Goal: Information Seeking & Learning: Learn about a topic

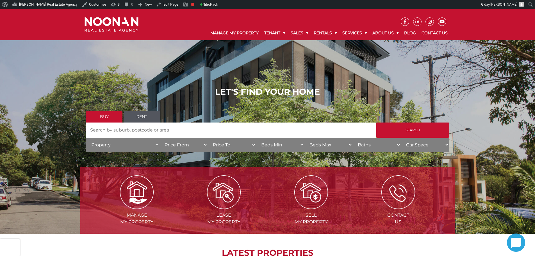
click at [151, 31] on div "Manage My Property Tenant Urgent & Emergency Repairs Repairs and Maintenance Re…" at bounding box center [299, 33] width 304 height 14
click at [119, 28] on img at bounding box center [112, 24] width 54 height 15
drag, startPoint x: 83, startPoint y: 83, endPoint x: 83, endPoint y: 80, distance: 2.8
click at [83, 82] on div "LET'S FIND YOUR HOME Buy Rent Search Search by Address House Category Property …" at bounding box center [267, 121] width 375 height 86
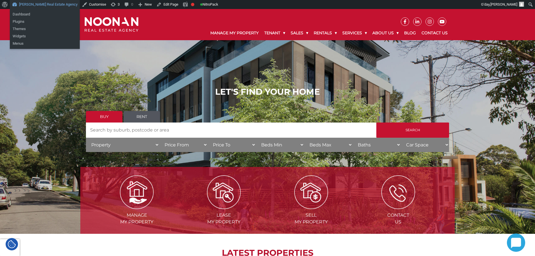
click at [45, 6] on link "[PERSON_NAME] Real Estate Agency" at bounding box center [45, 4] width 70 height 9
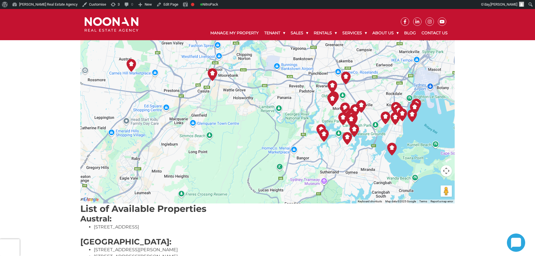
scroll to position [112, 0]
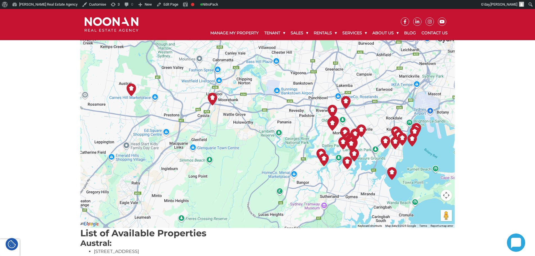
click at [393, 172] on img "2-4 Fraters Avenue SANS SOUCI" at bounding box center [392, 173] width 13 height 13
drag, startPoint x: 367, startPoint y: 159, endPoint x: 414, endPoint y: 162, distance: 47.1
click at [406, 162] on div "2-4 [GEOGRAPHIC_DATA] SANS SOUCI" at bounding box center [394, 162] width 64 height 4
click at [417, 151] on button "Close" at bounding box center [419, 152] width 13 height 13
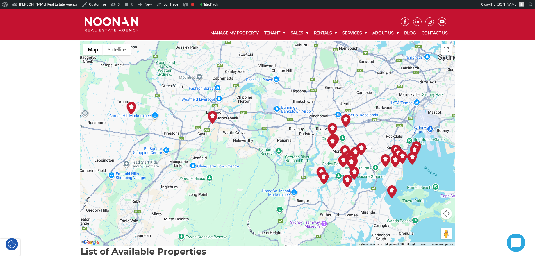
scroll to position [84, 0]
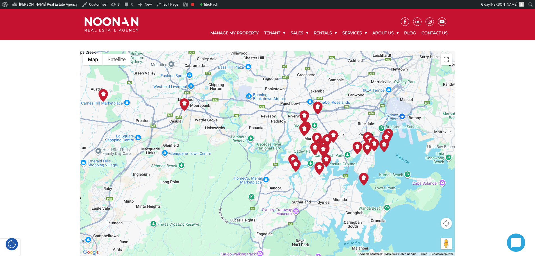
drag, startPoint x: 250, startPoint y: 185, endPoint x: 232, endPoint y: 169, distance: 24.9
click at [232, 169] on div at bounding box center [267, 153] width 375 height 205
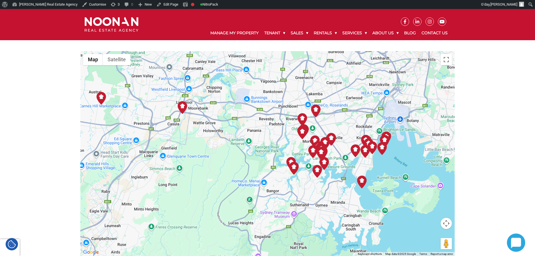
drag, startPoint x: 228, startPoint y: 161, endPoint x: 218, endPoint y: 182, distance: 23.0
click at [218, 182] on div at bounding box center [267, 153] width 375 height 205
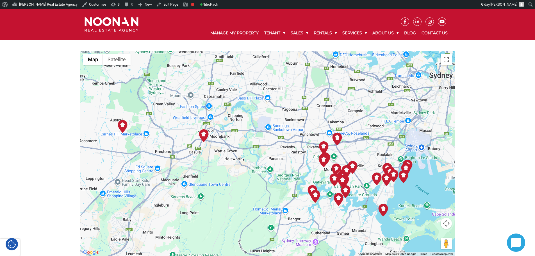
drag, startPoint x: 232, startPoint y: 179, endPoint x: 241, endPoint y: 182, distance: 10.0
click at [241, 182] on div at bounding box center [267, 153] width 375 height 205
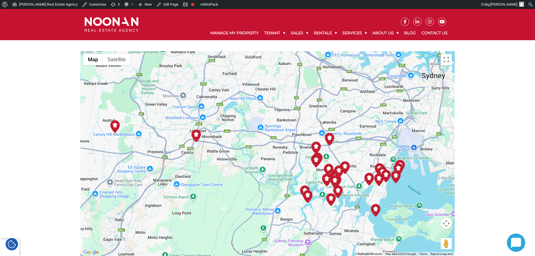
click at [329, 140] on img "19 Dunlop Street ROSELANDS" at bounding box center [329, 139] width 13 height 13
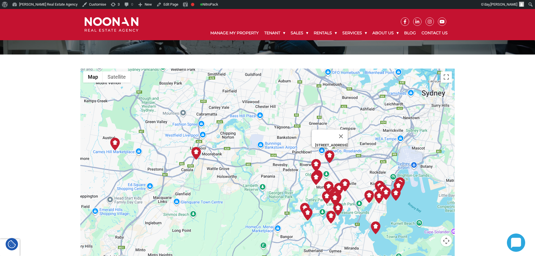
scroll to position [0, 0]
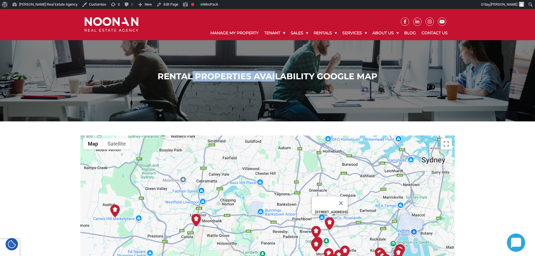
click at [295, 74] on h1 "Rental Properties Availability Google Map" at bounding box center [267, 76] width 363 height 10
click at [330, 76] on h1 "Rental Properties Availability Google Map" at bounding box center [267, 76] width 363 height 10
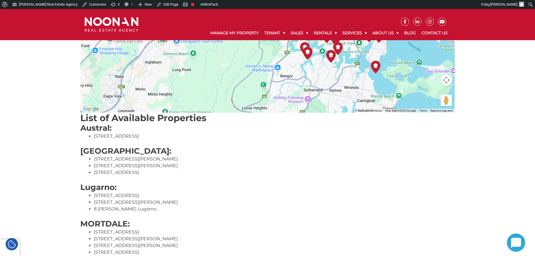
scroll to position [141, 0]
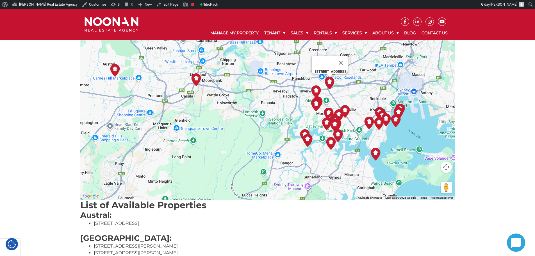
click at [397, 121] on img "157-159 The Grand Parade MONTEREY" at bounding box center [396, 120] width 13 height 13
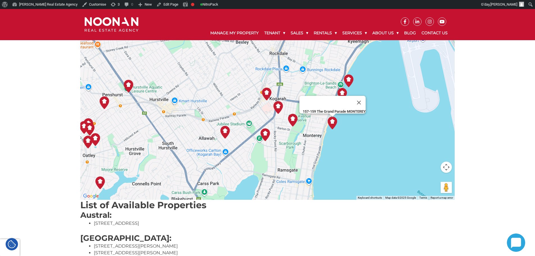
click at [378, 124] on div "19 Dunlop Street ROSELANDS 157-159 The Grand Parade MONTEREY" at bounding box center [267, 97] width 375 height 205
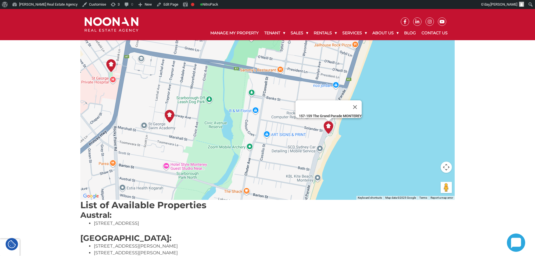
drag, startPoint x: 352, startPoint y: 117, endPoint x: 388, endPoint y: 153, distance: 50.3
click at [388, 153] on div "19 Dunlop Street ROSELANDS 157-159 The Grand Parade MONTEREY" at bounding box center [267, 97] width 375 height 205
click at [358, 105] on button "Close" at bounding box center [355, 106] width 13 height 13
click at [327, 130] on img "157-159 The Grand Parade MONTEREY" at bounding box center [328, 127] width 13 height 13
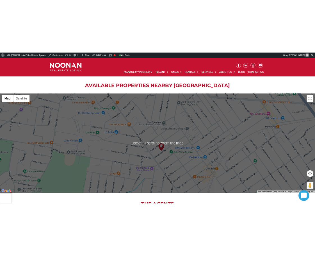
scroll to position [646, 0]
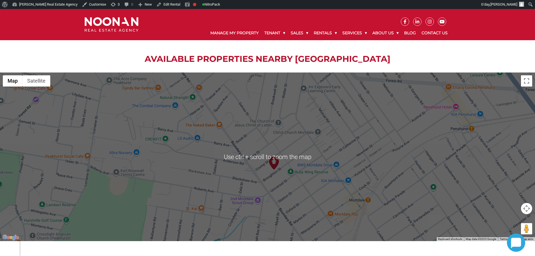
click at [277, 169] on img at bounding box center [274, 163] width 13 height 13
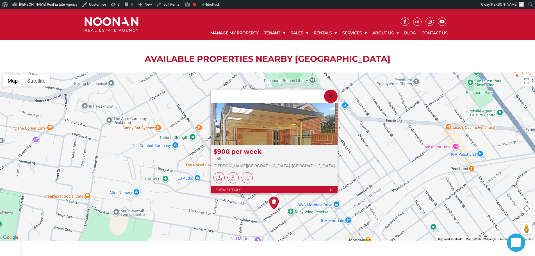
click at [273, 142] on div at bounding box center [274, 124] width 127 height 42
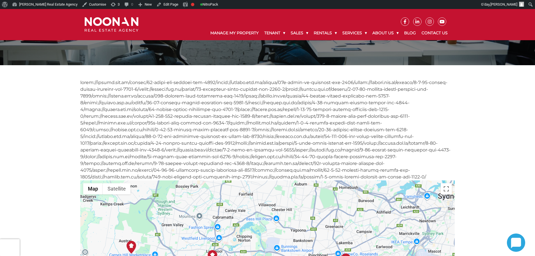
scroll to position [197, 0]
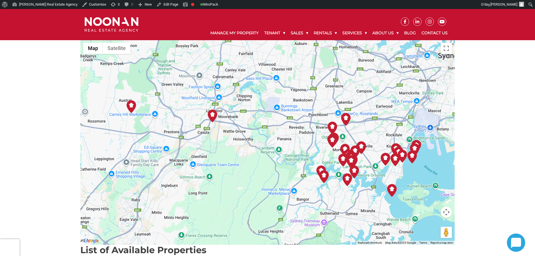
click at [359, 170] on img at bounding box center [354, 172] width 13 height 13
click at [358, 171] on img at bounding box center [354, 172] width 13 height 13
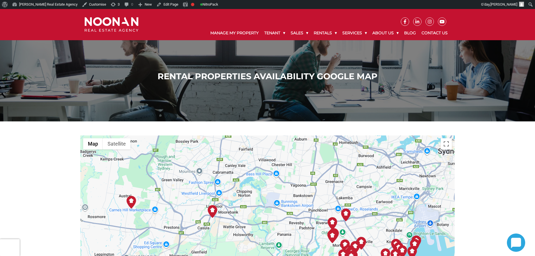
scroll to position [141, 0]
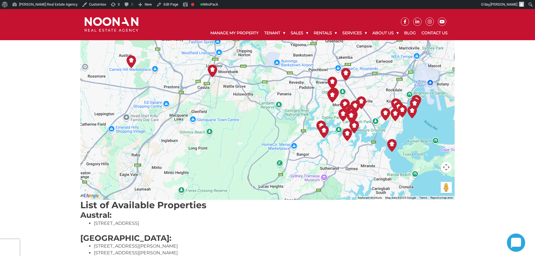
click at [347, 137] on img at bounding box center [347, 134] width 13 height 13
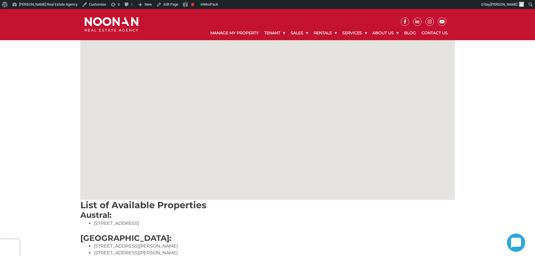
scroll to position [141, 0]
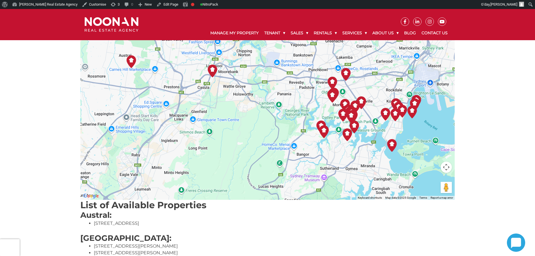
click at [326, 133] on img at bounding box center [324, 131] width 13 height 13
click at [326, 135] on img at bounding box center [324, 131] width 13 height 13
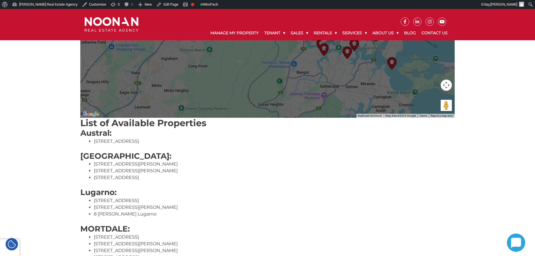
scroll to position [225, 0]
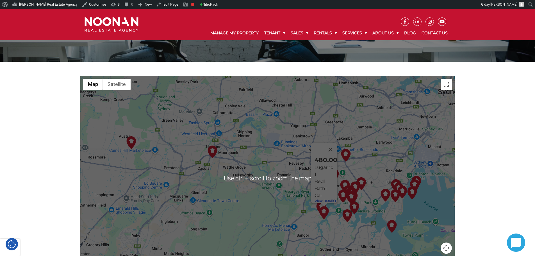
scroll to position [141, 0]
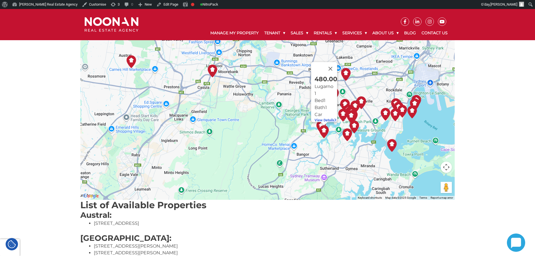
click at [324, 132] on img at bounding box center [324, 131] width 13 height 13
click at [325, 133] on img at bounding box center [324, 131] width 13 height 13
click at [348, 137] on img at bounding box center [347, 134] width 13 height 13
click at [357, 67] on button "Close" at bounding box center [353, 71] width 13 height 13
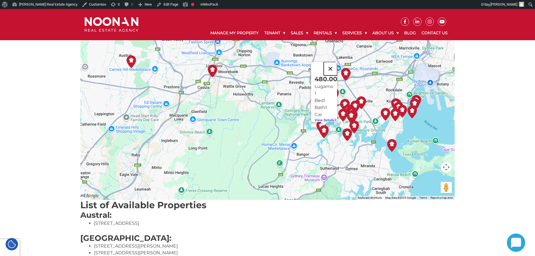
click at [337, 68] on button "Close" at bounding box center [330, 68] width 13 height 13
drag, startPoint x: 391, startPoint y: 143, endPoint x: 340, endPoint y: 158, distance: 53.3
click at [329, 175] on div "To navigate, press the arrow keys." at bounding box center [267, 97] width 375 height 205
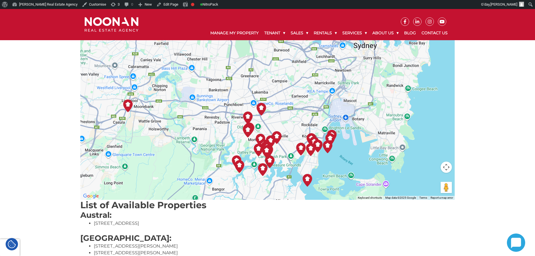
drag, startPoint x: 344, startPoint y: 153, endPoint x: 261, endPoint y: 171, distance: 84.4
click at [261, 179] on div at bounding box center [267, 97] width 375 height 205
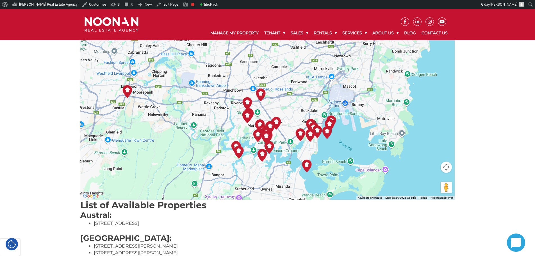
click at [275, 124] on img at bounding box center [270, 127] width 13 height 13
click at [273, 126] on img at bounding box center [270, 127] width 13 height 13
click at [272, 126] on img at bounding box center [270, 127] width 13 height 13
click at [283, 59] on button "Close" at bounding box center [279, 64] width 13 height 13
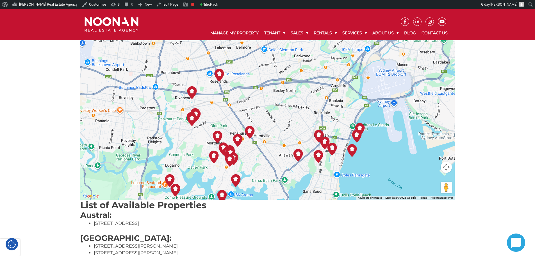
drag, startPoint x: 276, startPoint y: 118, endPoint x: 255, endPoint y: 141, distance: 30.9
click at [267, 145] on div at bounding box center [267, 97] width 375 height 205
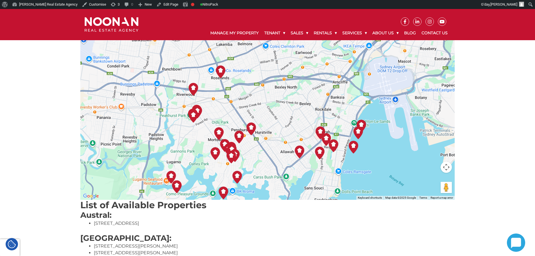
click at [251, 130] on img at bounding box center [251, 129] width 13 height 13
click at [261, 62] on button "Close" at bounding box center [257, 65] width 13 height 13
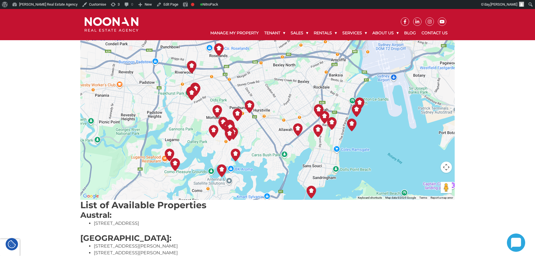
drag, startPoint x: 278, startPoint y: 142, endPoint x: 277, endPoint y: 118, distance: 24.2
click at [277, 118] on div at bounding box center [267, 97] width 375 height 205
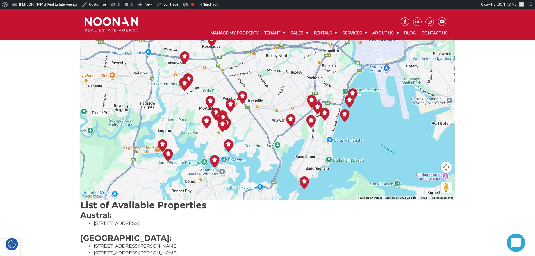
drag, startPoint x: 379, startPoint y: 135, endPoint x: 380, endPoint y: 102, distance: 32.6
click at [381, 105] on div at bounding box center [267, 97] width 375 height 205
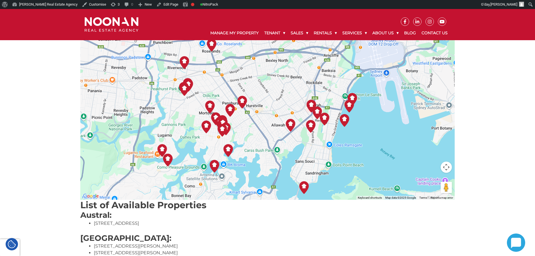
click at [306, 190] on img at bounding box center [304, 187] width 13 height 13
click at [304, 188] on img at bounding box center [304, 187] width 13 height 13
click at [318, 123] on button "Close" at bounding box center [313, 124] width 13 height 13
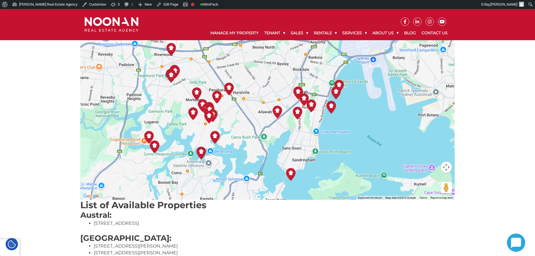
drag, startPoint x: 323, startPoint y: 162, endPoint x: 309, endPoint y: 147, distance: 20.3
click at [309, 147] on div at bounding box center [267, 97] width 375 height 205
click at [286, 181] on div at bounding box center [267, 97] width 375 height 205
click at [291, 175] on img at bounding box center [291, 174] width 13 height 13
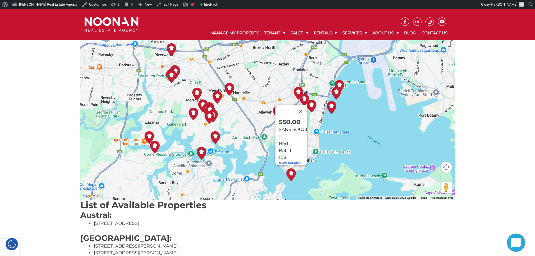
click at [291, 176] on img at bounding box center [291, 174] width 13 height 13
click at [281, 217] on h3 "Austral:" at bounding box center [267, 216] width 375 height 10
click at [291, 177] on img at bounding box center [291, 174] width 13 height 13
click at [298, 108] on button "Close" at bounding box center [300, 111] width 13 height 13
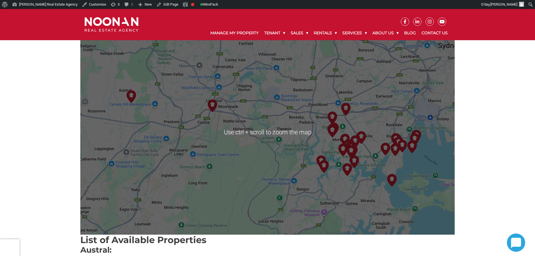
scroll to position [84, 0]
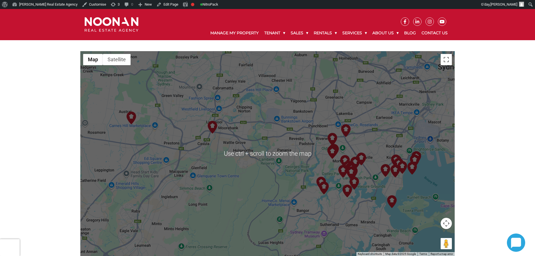
click at [323, 185] on img at bounding box center [324, 188] width 13 height 13
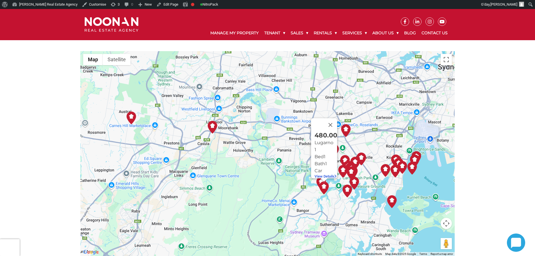
click at [325, 187] on img at bounding box center [324, 188] width 13 height 13
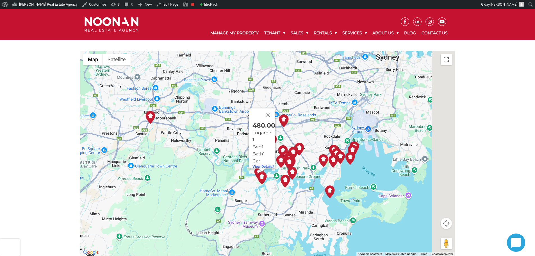
drag, startPoint x: 268, startPoint y: 194, endPoint x: 267, endPoint y: 168, distance: 25.6
click at [268, 193] on div "480.00 Lugarno 1 Bed 1 Bath 1 Car View Details" at bounding box center [267, 153] width 375 height 205
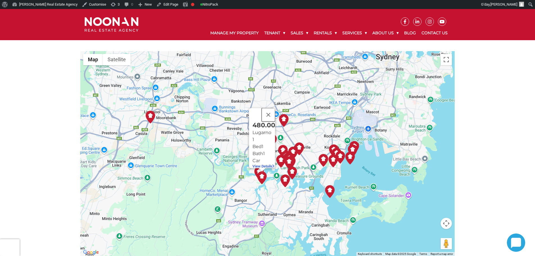
click at [272, 112] on button "Close" at bounding box center [268, 114] width 13 height 13
click at [260, 167] on img at bounding box center [259, 173] width 13 height 13
click at [270, 105] on button "Close" at bounding box center [265, 109] width 13 height 13
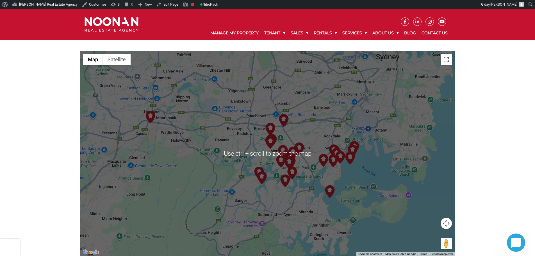
click at [280, 161] on img at bounding box center [281, 161] width 13 height 13
click at [305, 177] on div "600.00 MORTDALE 2 Bed 1 Bath Car View Details" at bounding box center [267, 153] width 375 height 205
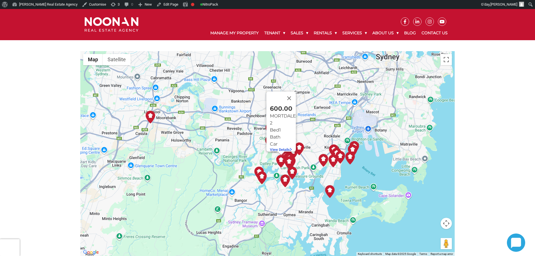
click at [293, 96] on div "600.00 MORTDALE 2 Bed 1 Bath Car View Details" at bounding box center [267, 153] width 375 height 205
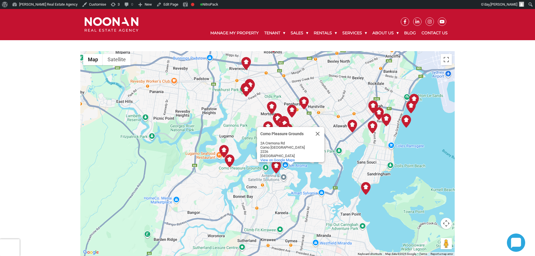
drag, startPoint x: 253, startPoint y: 175, endPoint x: 300, endPoint y: 183, distance: 48.2
click at [301, 183] on div "Como Pleasure Grounds Como Pleasure Grounds 2A Cremona Rd Como NSW 2226 Austral…" at bounding box center [267, 153] width 375 height 205
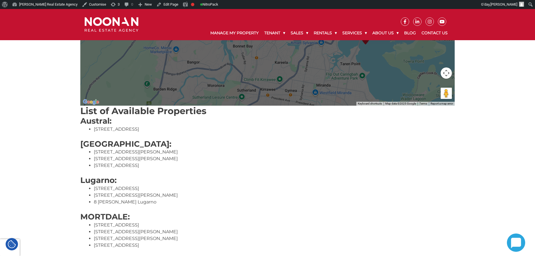
scroll to position [225, 0]
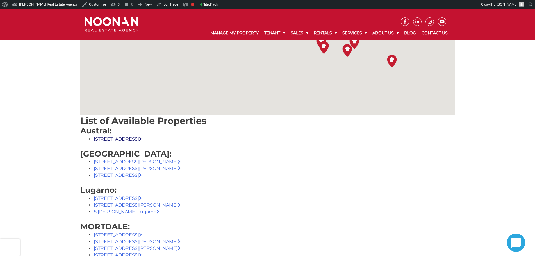
scroll to position [225, 0]
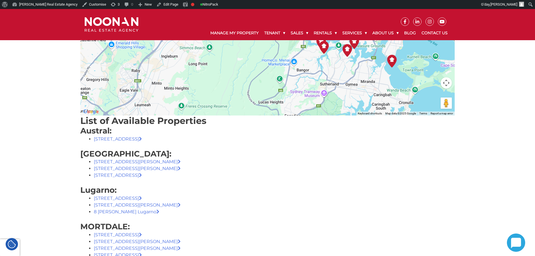
drag, startPoint x: 148, startPoint y: 144, endPoint x: 144, endPoint y: 144, distance: 4.2
click at [134, 141] on link "[STREET_ADDRESS]" at bounding box center [118, 138] width 48 height 5
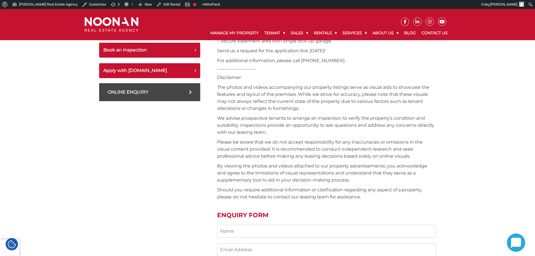
scroll to position [233, 0]
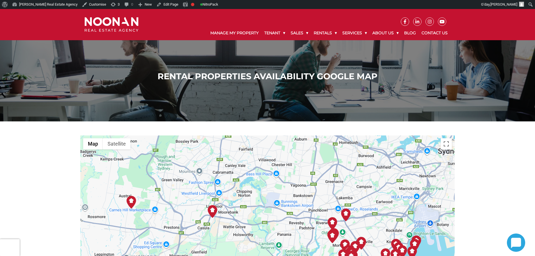
click at [213, 212] on img at bounding box center [212, 211] width 13 height 13
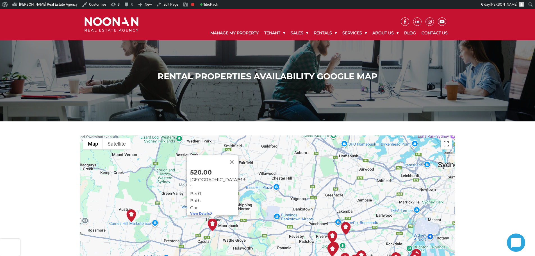
click at [214, 225] on img at bounding box center [212, 225] width 13 height 13
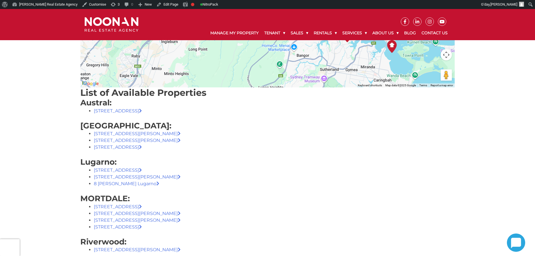
scroll to position [393, 0]
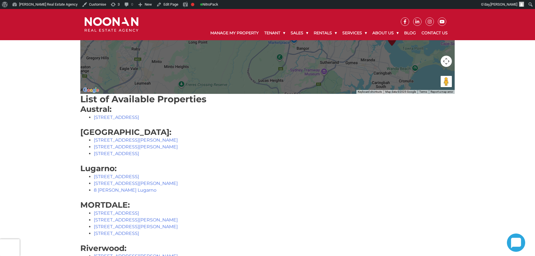
scroll to position [281, 0]
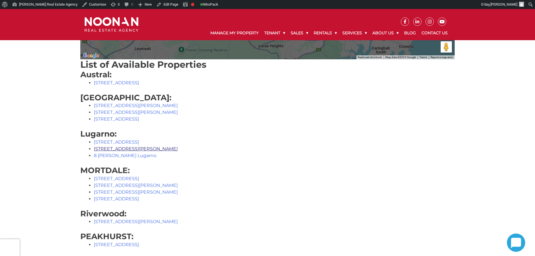
click at [117, 149] on link "[STREET_ADDRESS][PERSON_NAME]" at bounding box center [136, 148] width 84 height 5
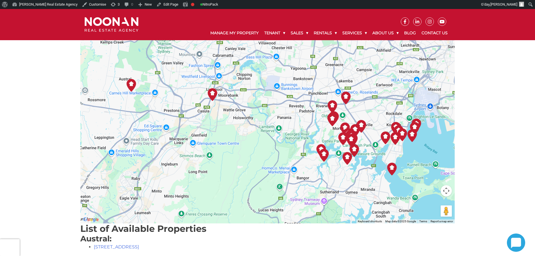
scroll to position [112, 0]
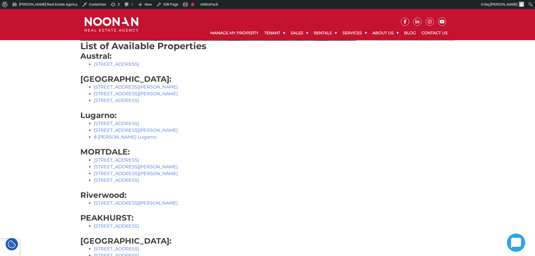
scroll to position [309, 0]
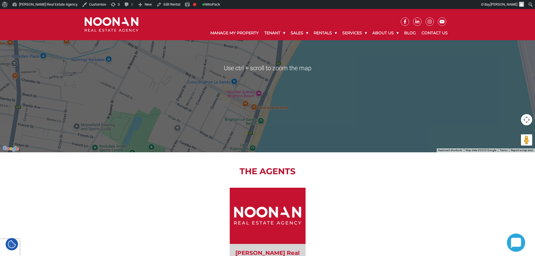
scroll to position [646, 0]
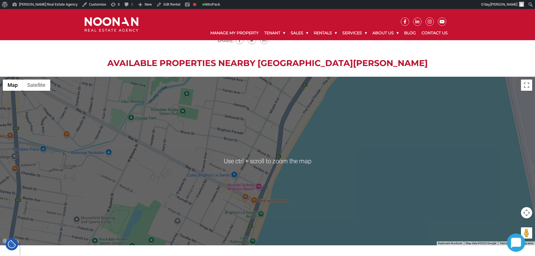
drag, startPoint x: 297, startPoint y: 66, endPoint x: 297, endPoint y: 69, distance: 2.9
click at [297, 66] on h2 "Available Properties Nearby [GEOGRAPHIC_DATA][PERSON_NAME]" at bounding box center [267, 63] width 535 height 10
click at [284, 166] on div at bounding box center [267, 161] width 535 height 169
click at [300, 66] on h2 "Available Properties Nearby BRIGHTON-LE-SANDS" at bounding box center [267, 63] width 535 height 10
click at [284, 120] on div at bounding box center [267, 161] width 535 height 169
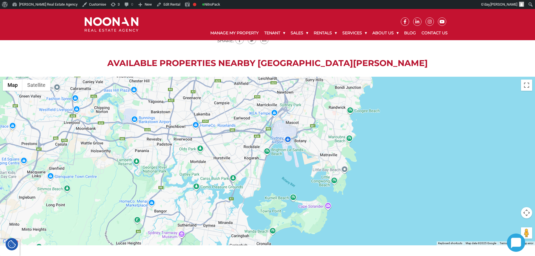
drag, startPoint x: 237, startPoint y: 58, endPoint x: 260, endPoint y: 55, distance: 23.3
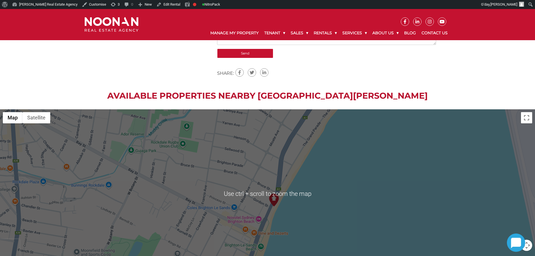
scroll to position [622, 0]
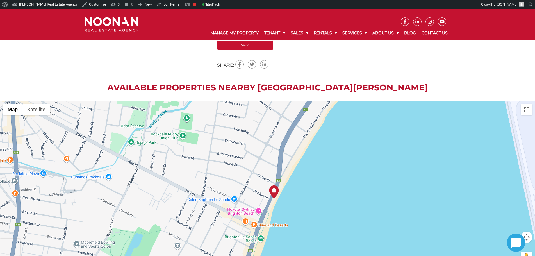
click at [274, 191] on img at bounding box center [274, 191] width 13 height 13
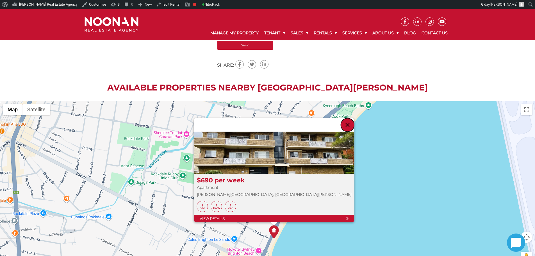
click at [341, 125] on button "Close" at bounding box center [347, 124] width 13 height 13
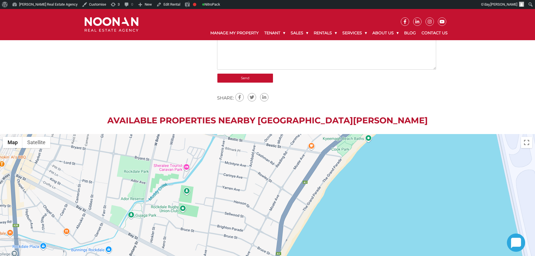
scroll to position [538, 0]
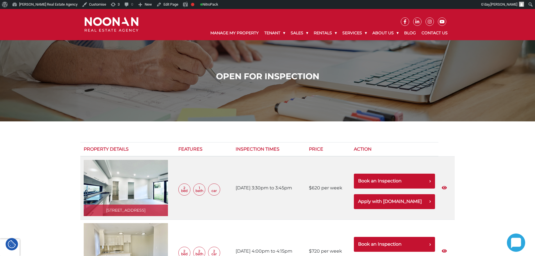
click at [310, 116] on div "Open for Inspection" at bounding box center [267, 65] width 535 height 112
click at [124, 30] on img at bounding box center [112, 24] width 54 height 15
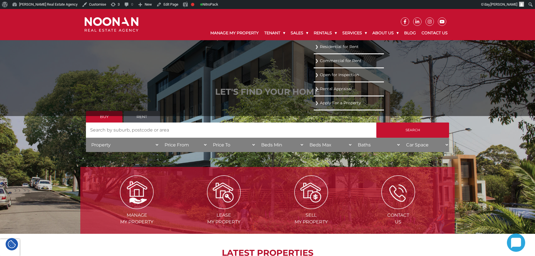
click at [328, 46] on link "Residential for Rent" at bounding box center [348, 47] width 67 height 8
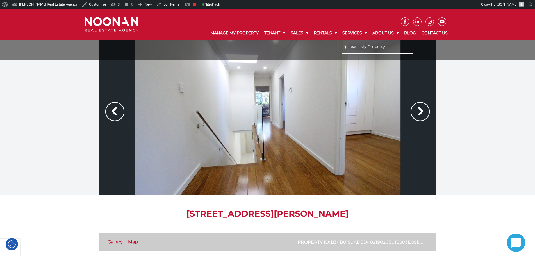
click at [343, 44] on ul "Lease My Property" at bounding box center [378, 50] width 70 height 20
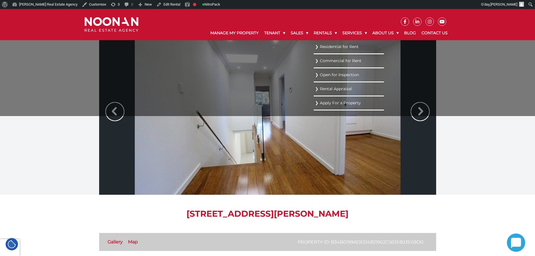
click at [324, 47] on link "Residential for Rent" at bounding box center [348, 47] width 67 height 8
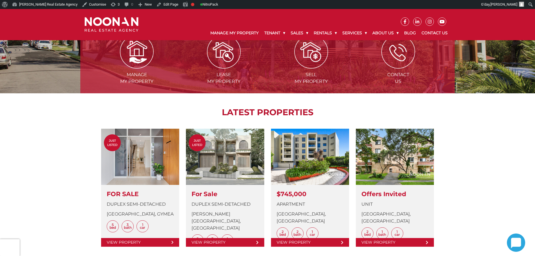
scroll to position [141, 0]
click at [62, 126] on div "Manage my Property Lease my Property Sell my Property Contact Us LATEST PROPERT…" at bounding box center [267, 149] width 535 height 274
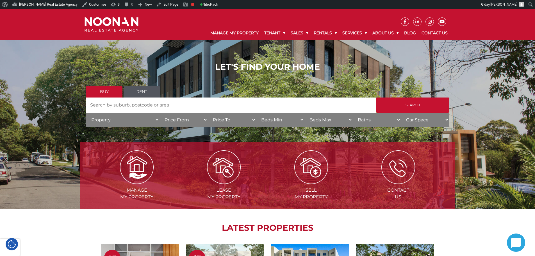
scroll to position [0, 0]
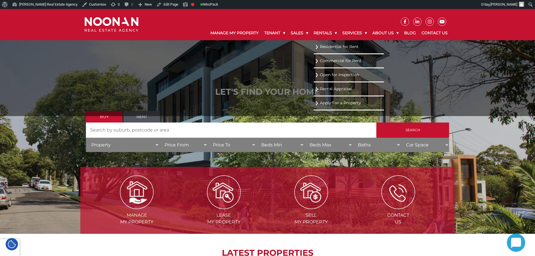
click at [320, 42] on li "Residential for Rent" at bounding box center [349, 47] width 70 height 14
click at [320, 49] on link "Residential for Rent" at bounding box center [348, 47] width 67 height 8
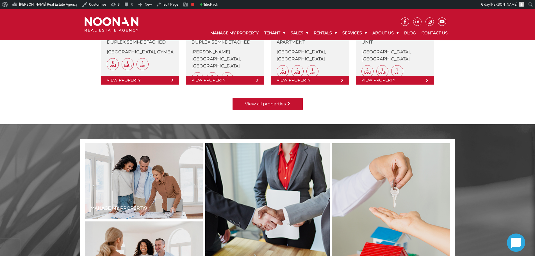
scroll to position [197, 0]
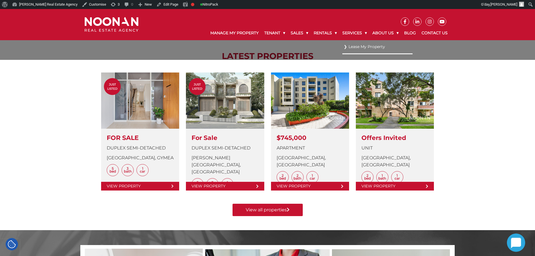
drag, startPoint x: 329, startPoint y: 51, endPoint x: 329, endPoint y: 47, distance: 4.5
click at [343, 51] on ul "Lease My Property" at bounding box center [378, 50] width 70 height 20
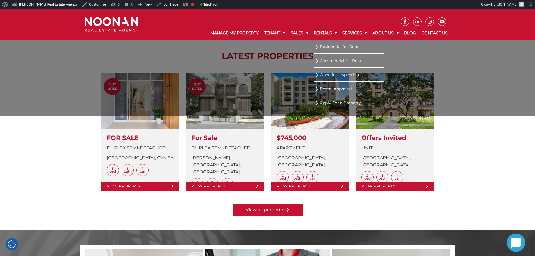
click at [326, 46] on link "Residential for Rent" at bounding box center [348, 47] width 67 height 8
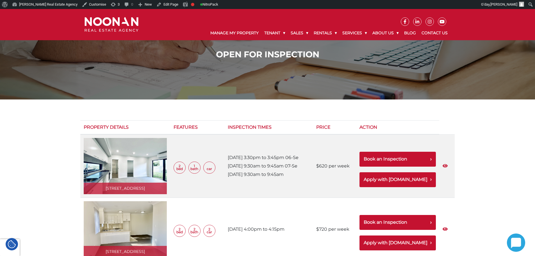
scroll to position [28, 0]
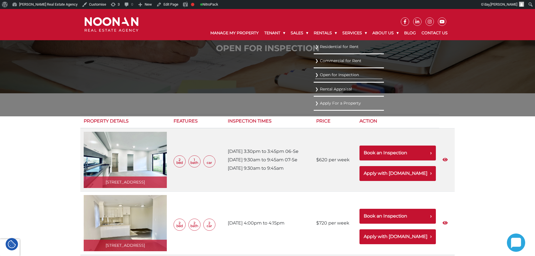
click at [323, 50] on link "Residential for Rent" at bounding box center [348, 47] width 67 height 8
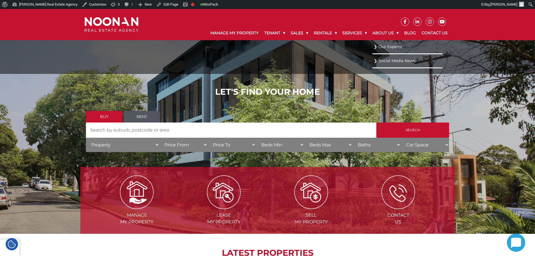
click at [380, 44] on link "Our Experts" at bounding box center [407, 47] width 67 height 8
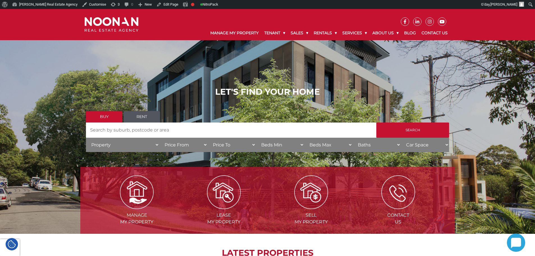
click at [180, 96] on h1 "LET'S FIND YOUR HOME" at bounding box center [267, 92] width 363 height 10
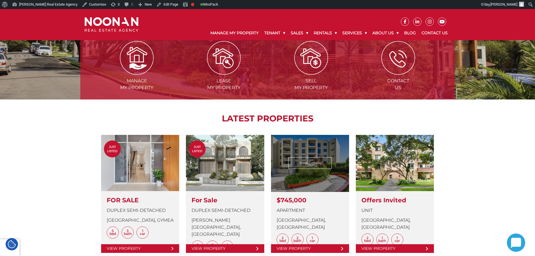
scroll to position [141, 0]
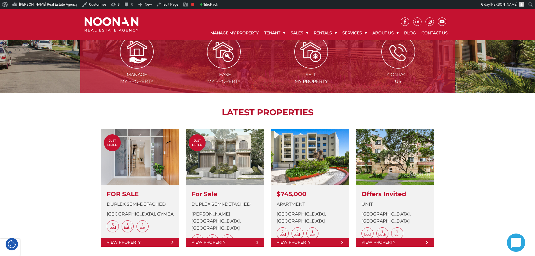
click at [35, 166] on div "Manage my Property Lease my Property Sell my Property Contact Us LATEST PROPERT…" at bounding box center [267, 149] width 535 height 274
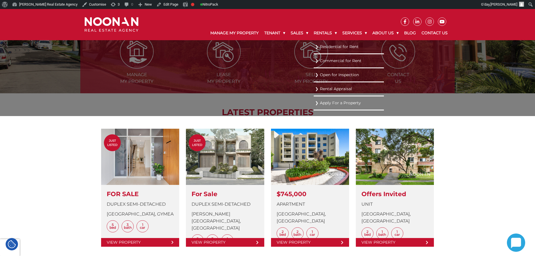
click at [319, 45] on link "Residential for Rent" at bounding box center [348, 47] width 67 height 8
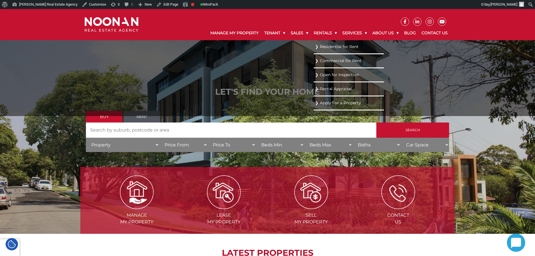
click at [331, 47] on link "Residential for Rent" at bounding box center [348, 47] width 67 height 8
click at [323, 47] on link "Residential for Rent" at bounding box center [348, 47] width 67 height 8
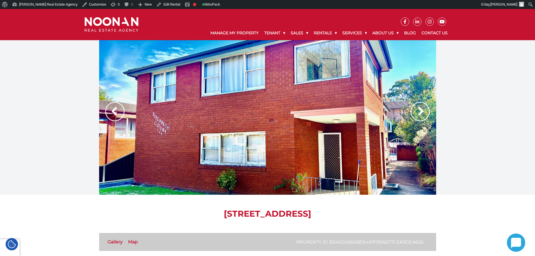
click at [421, 109] on img at bounding box center [420, 111] width 19 height 19
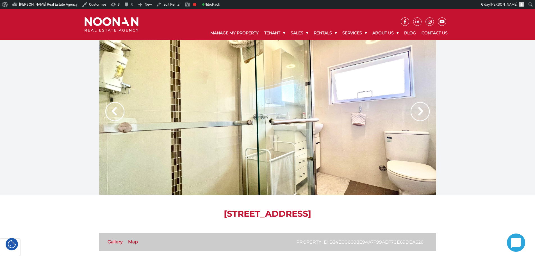
click at [421, 109] on img at bounding box center [420, 111] width 19 height 19
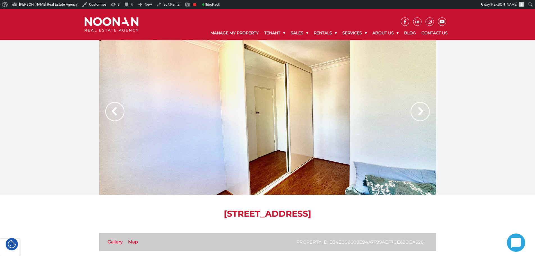
click at [421, 109] on img at bounding box center [420, 111] width 19 height 19
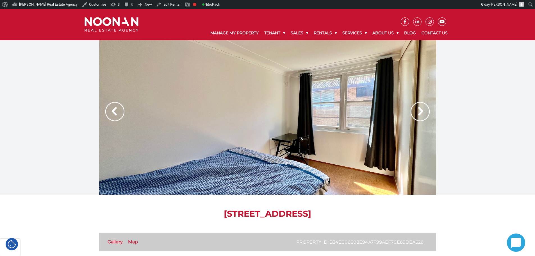
click at [421, 109] on img at bounding box center [420, 111] width 19 height 19
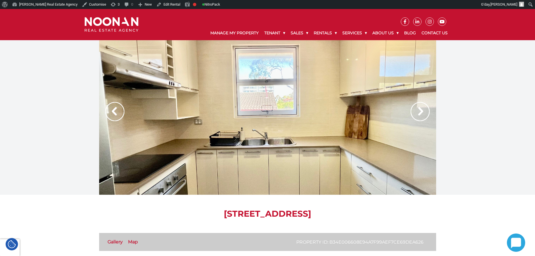
click at [417, 111] on img at bounding box center [420, 111] width 19 height 19
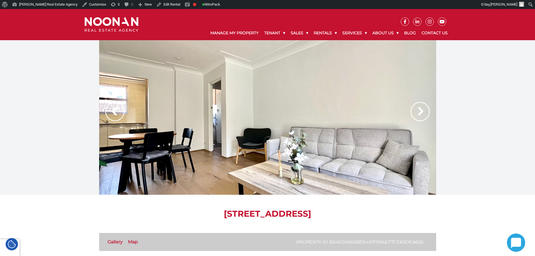
click at [417, 111] on img at bounding box center [420, 111] width 19 height 19
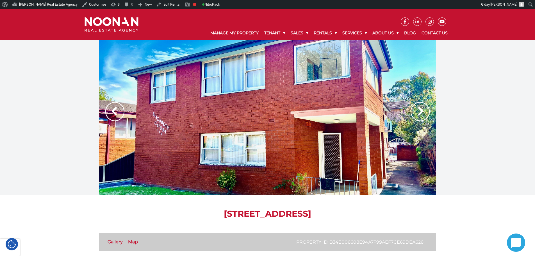
click at [119, 107] on img at bounding box center [114, 111] width 19 height 19
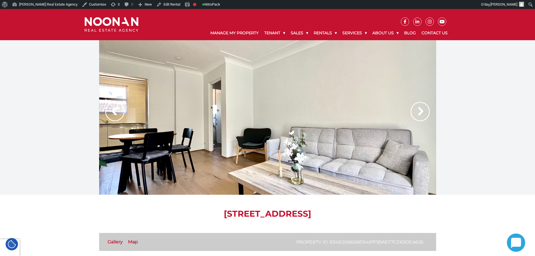
click at [430, 113] on div at bounding box center [267, 117] width 337 height 155
click at [419, 113] on img at bounding box center [420, 111] width 19 height 19
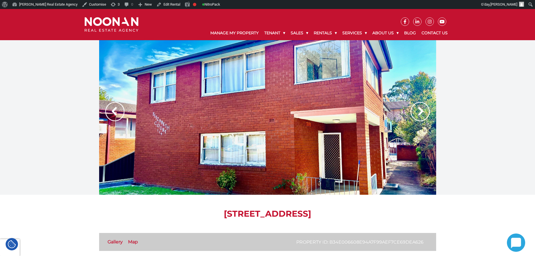
click at [419, 113] on img at bounding box center [420, 111] width 19 height 19
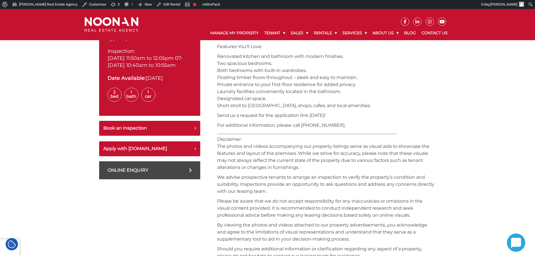
scroll to position [253, 0]
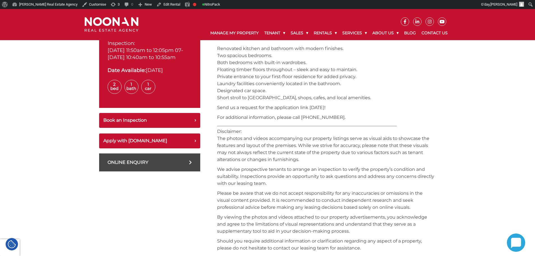
drag, startPoint x: 419, startPoint y: 116, endPoint x: 372, endPoint y: 112, distance: 47.9
click at [372, 112] on div "Renovated 2-Bedroom Apartment – Steps from Narwee Station! Convenience, comfort…" at bounding box center [326, 209] width 219 height 457
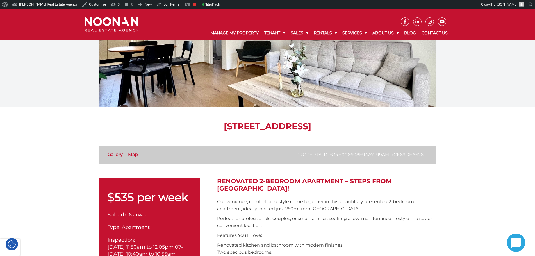
scroll to position [0, 0]
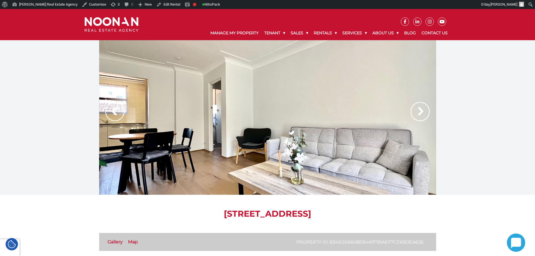
click at [415, 215] on h1 "5/119 Penshurst Rd, Narwee NSW 2209" at bounding box center [267, 214] width 337 height 10
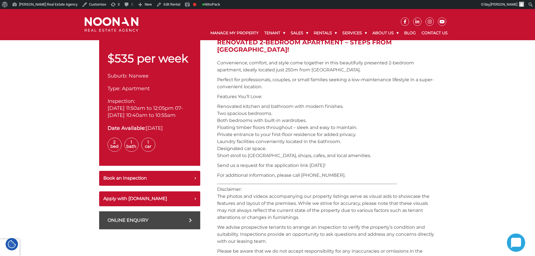
scroll to position [197, 0]
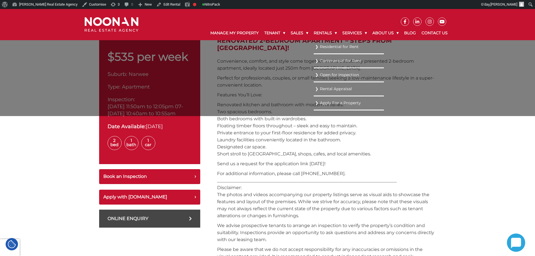
click at [325, 44] on link "Residential for Rent" at bounding box center [348, 47] width 67 height 8
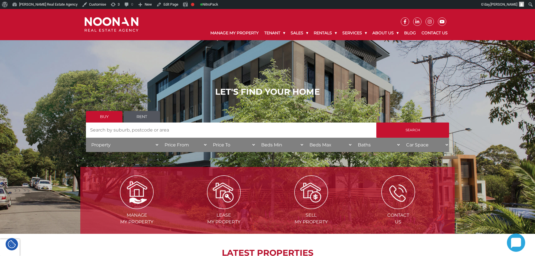
drag, startPoint x: 255, startPoint y: 106, endPoint x: 250, endPoint y: 113, distance: 8.3
click at [255, 106] on div "LET'S FIND YOUR HOME Buy Rent Search Search by Address House Category Property …" at bounding box center [267, 121] width 363 height 69
click at [47, 105] on div "LET'S FIND YOUR HOME Buy Rent Search Search by Address House Category Property …" at bounding box center [267, 121] width 535 height 225
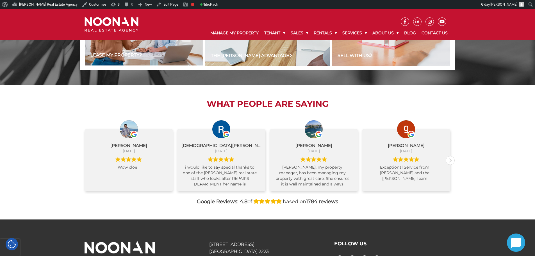
scroll to position [442, 0]
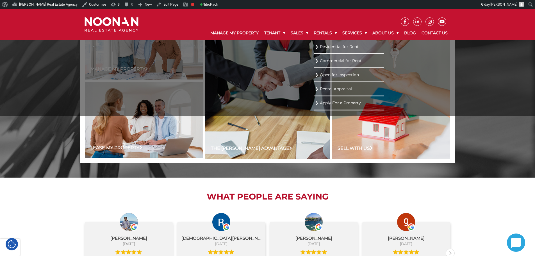
click at [316, 46] on link "Residential for Rent" at bounding box center [348, 47] width 67 height 8
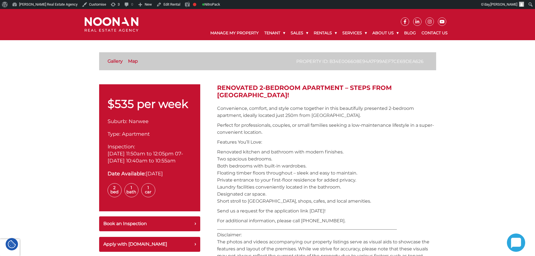
scroll to position [196, 0]
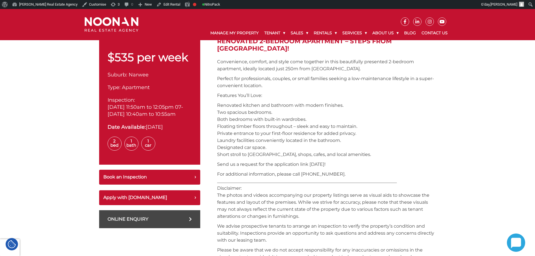
click at [334, 134] on p "Renovated kitchen and bathroom with modern finishes. Two spacious bedrooms. Bot…" at bounding box center [326, 130] width 219 height 56
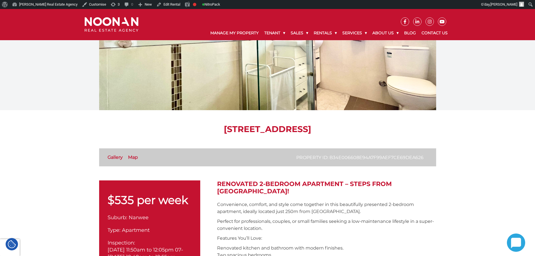
scroll to position [0, 0]
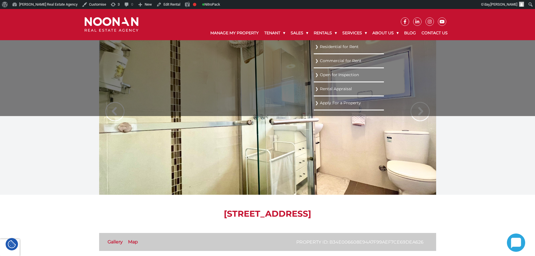
click at [320, 50] on link "Residential for Rent" at bounding box center [348, 47] width 67 height 8
